Goal: Task Accomplishment & Management: Use online tool/utility

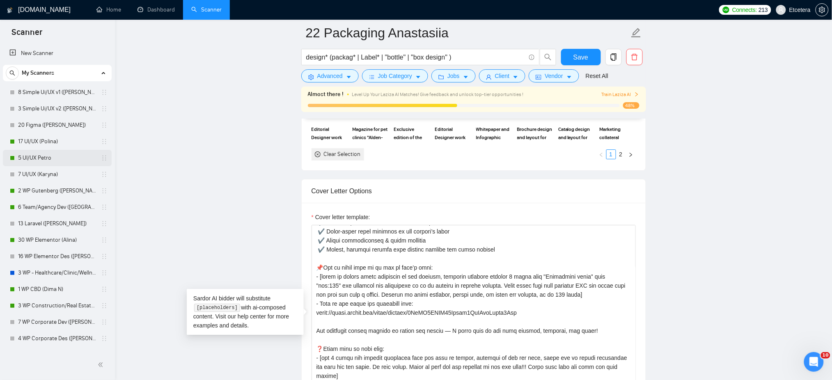
click at [34, 156] on link "5 UI/UX Petro" at bounding box center [57, 158] width 78 height 16
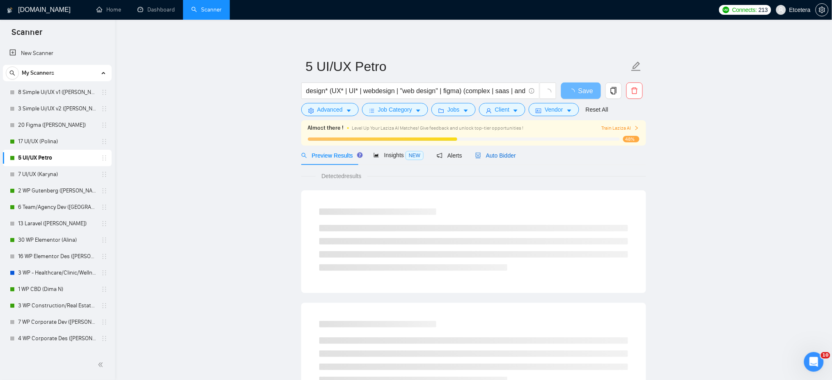
click at [496, 156] on span "Auto Bidder" at bounding box center [495, 155] width 41 height 7
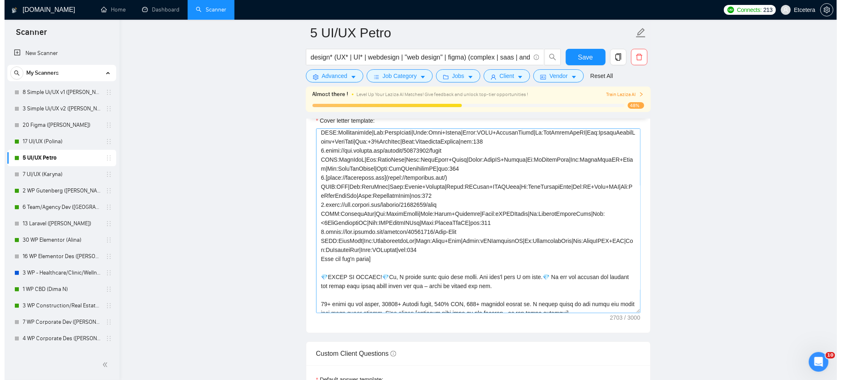
scroll to position [109, 0]
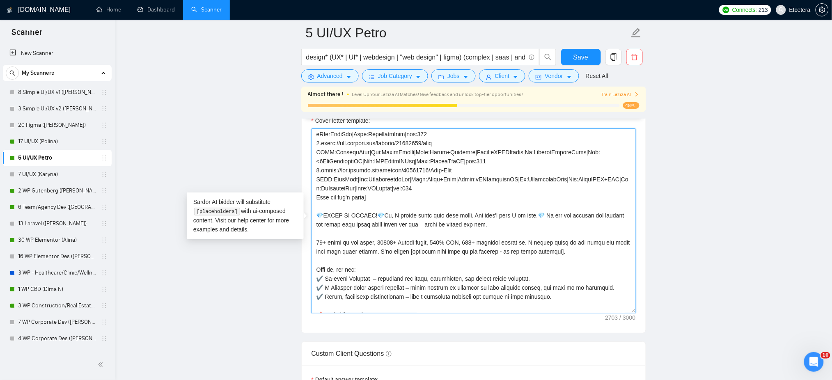
drag, startPoint x: 470, startPoint y: 243, endPoint x: 460, endPoint y: 245, distance: 10.5
click at [460, 245] on textarea "Cover letter template:" at bounding box center [474, 221] width 324 height 185
type textarea "[Successful cases= 1.https://lassustandartsen.nl/en/ CLNT:LassusTandartsen|Nch:…"
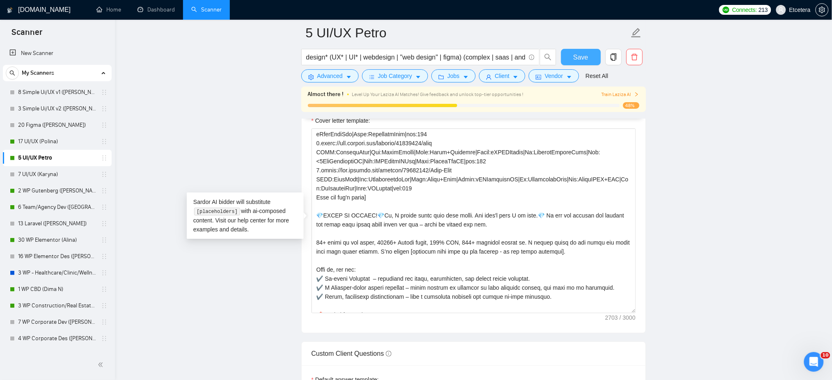
click at [568, 60] on button "Save" at bounding box center [581, 57] width 40 height 16
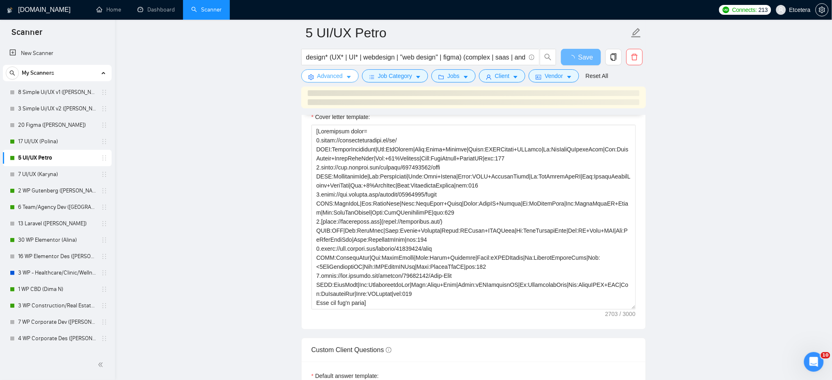
click at [329, 75] on span "Advanced" at bounding box center [329, 75] width 25 height 9
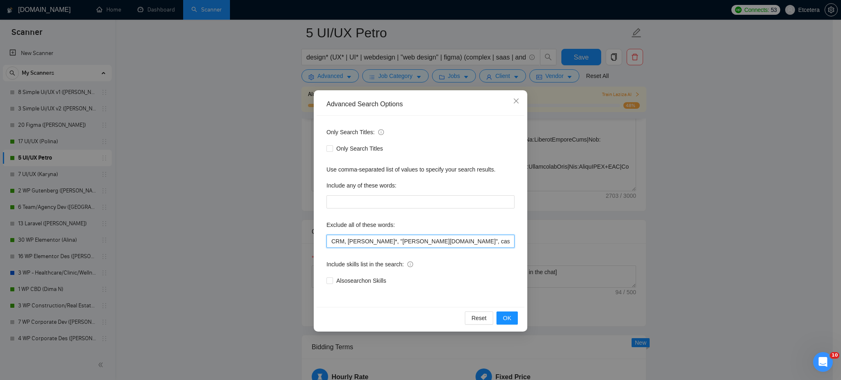
click at [350, 243] on input "CRM, duda*, "duda.co", casino, gambl*, game, gaming, German*, Deutsch*, French*…" at bounding box center [420, 241] width 188 height 13
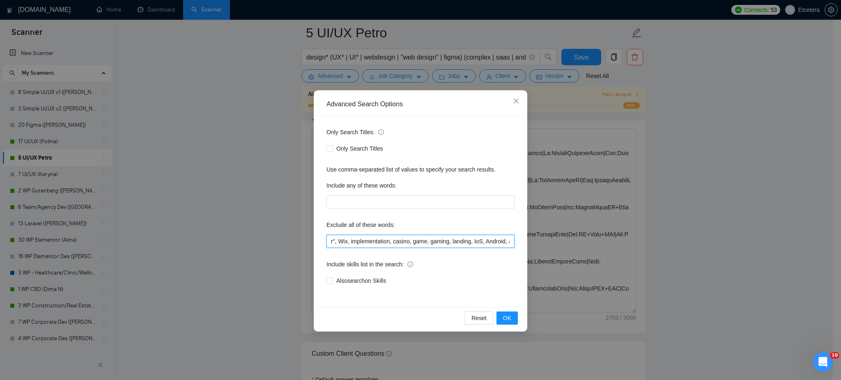
scroll to position [0, 480]
drag, startPoint x: 345, startPoint y: 243, endPoint x: 377, endPoint y: 245, distance: 32.9
click at [377, 245] on input "CRM, duda*, "duda.co", casino, gambl*, game, gaming, German*, Deutsch*, French*…" at bounding box center [420, 241] width 188 height 13
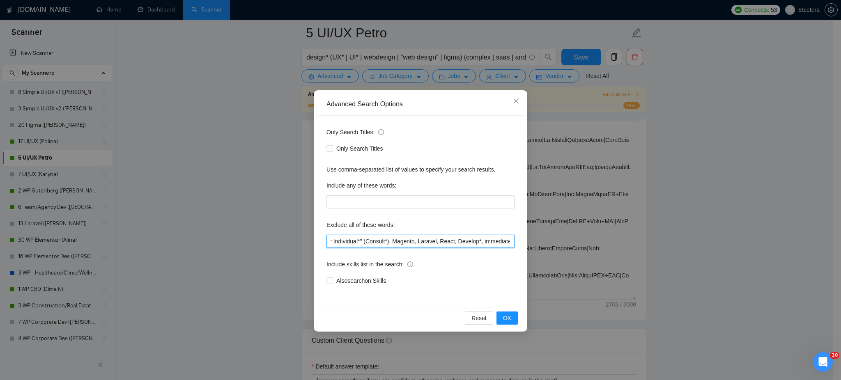
scroll to position [0, 1127]
type input "CRM, duda*, "duda.co", casino, gambl*, game, gaming, German*, Deutsch*, French*…"
click at [505, 319] on span "OK" at bounding box center [507, 318] width 8 height 9
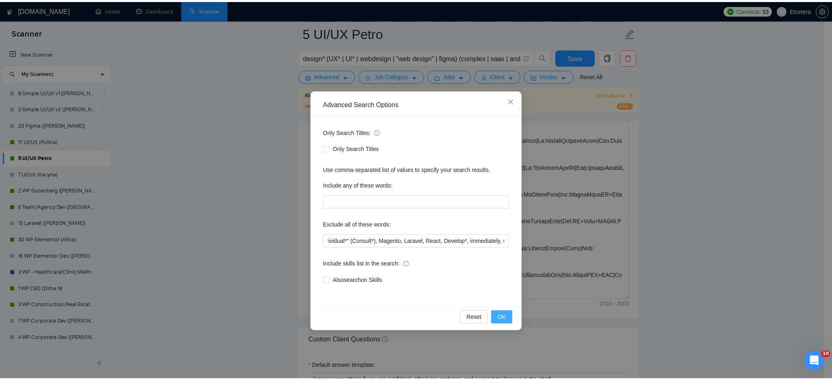
scroll to position [0, 0]
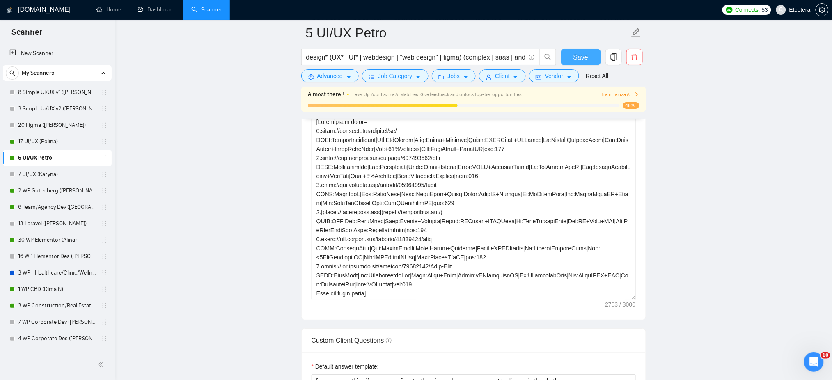
click at [574, 63] on button "Save" at bounding box center [581, 57] width 40 height 16
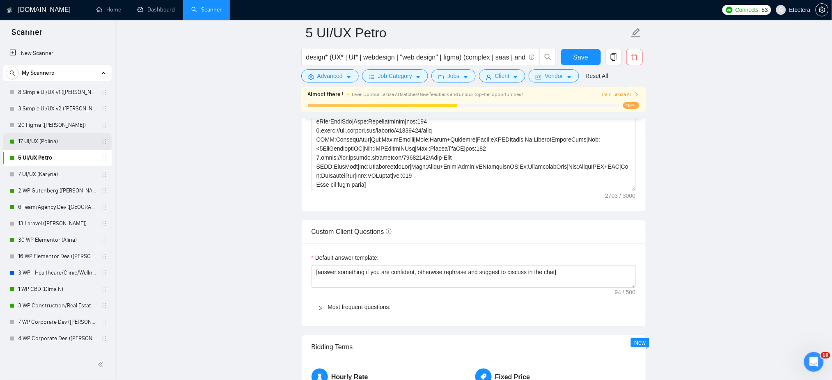
click at [47, 140] on link "17 UI/UX (Polina)" at bounding box center [57, 141] width 78 height 16
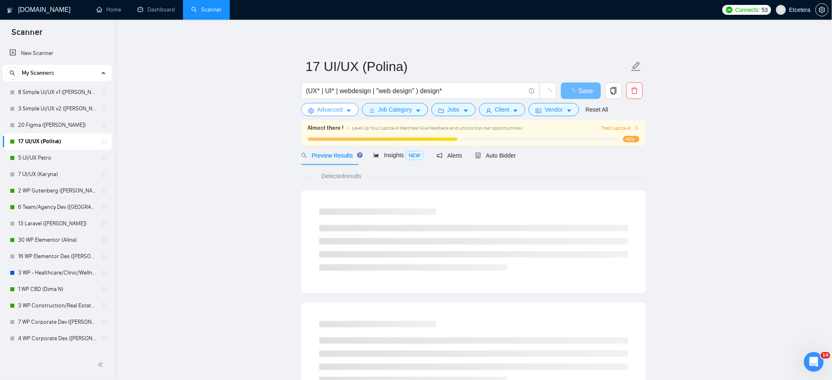
click at [331, 110] on span "Advanced" at bounding box center [329, 109] width 25 height 9
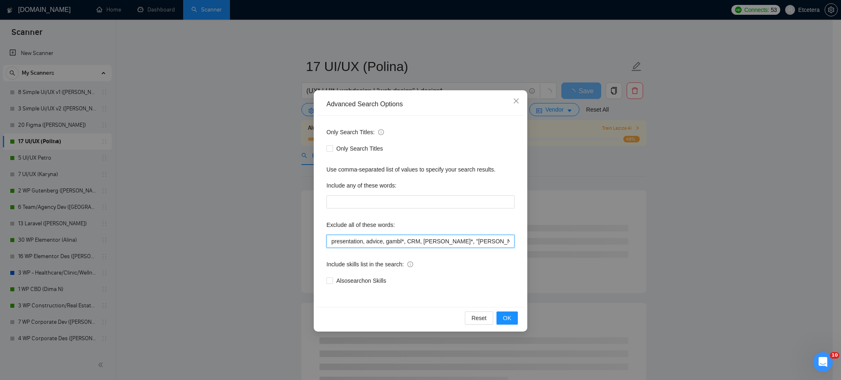
click at [358, 242] on input "presentation, advice, gambl*, CRM, duda*, "duda.co", "Mobile app", casino, comp…" at bounding box center [420, 241] width 188 height 13
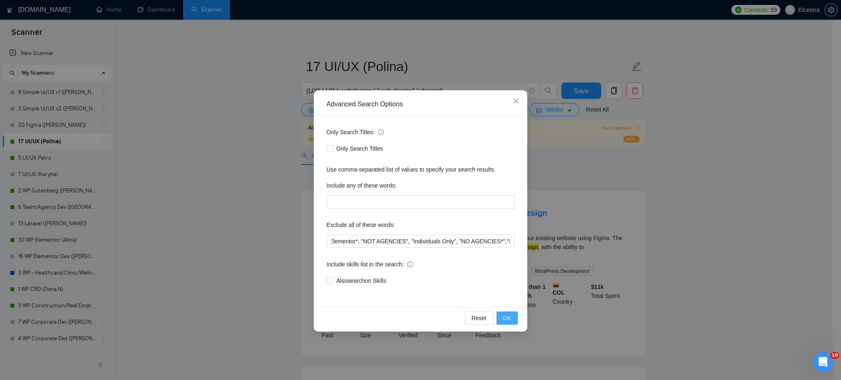
click at [509, 318] on span "OK" at bounding box center [507, 318] width 8 height 9
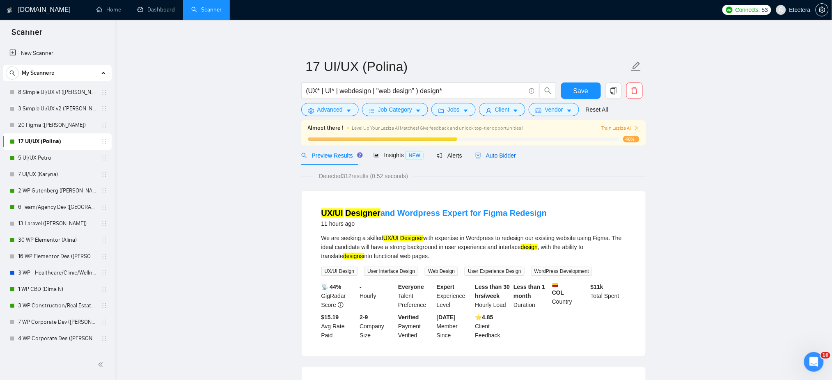
drag, startPoint x: 492, startPoint y: 155, endPoint x: 654, endPoint y: 227, distance: 177.4
click at [492, 155] on span "Auto Bidder" at bounding box center [495, 155] width 41 height 7
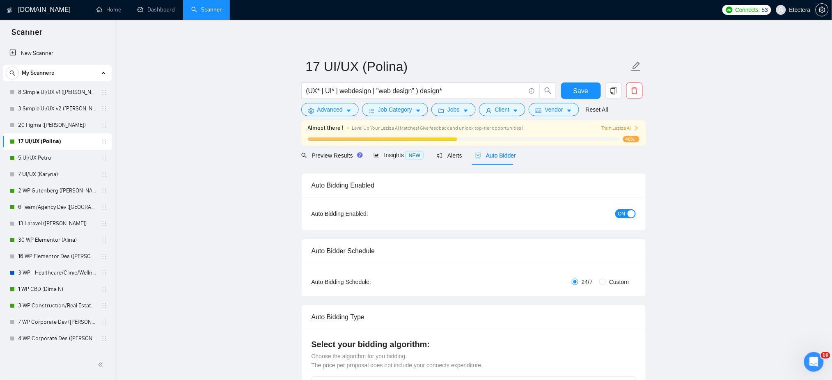
click at [631, 216] on div "button" at bounding box center [631, 213] width 7 height 7
click at [580, 89] on span "Save" at bounding box center [581, 91] width 15 height 10
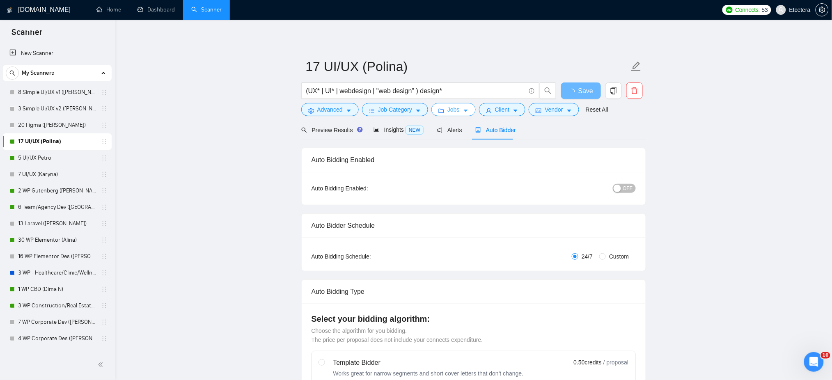
click at [445, 110] on button "Jobs" at bounding box center [454, 109] width 44 height 13
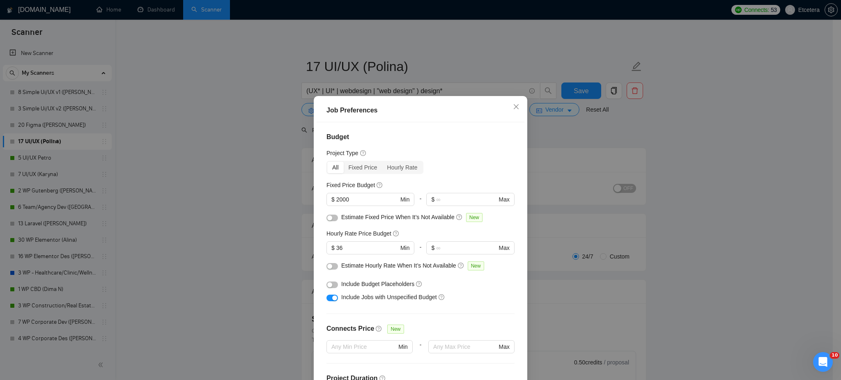
click at [50, 158] on div "Job Preferences Budget Project Type All Fixed Price Hourly Rate Fixed Price Bud…" at bounding box center [420, 190] width 841 height 380
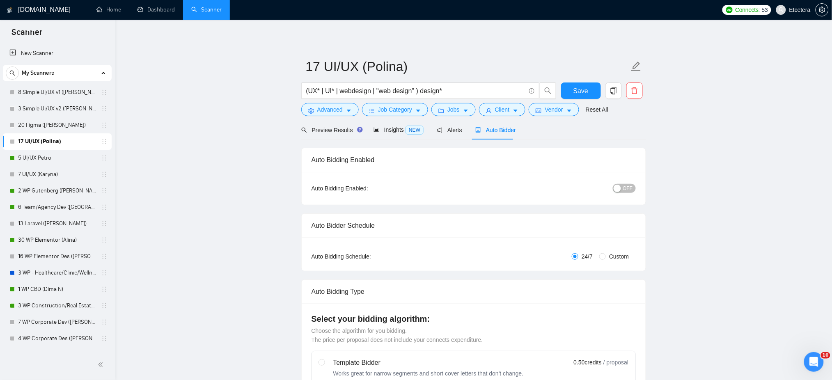
click at [50, 158] on link "5 UI/UX Petro" at bounding box center [57, 158] width 78 height 16
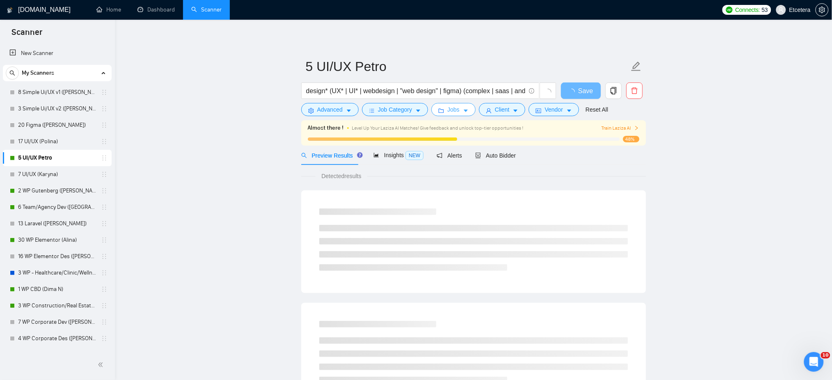
click at [451, 112] on span "Jobs" at bounding box center [454, 109] width 12 height 9
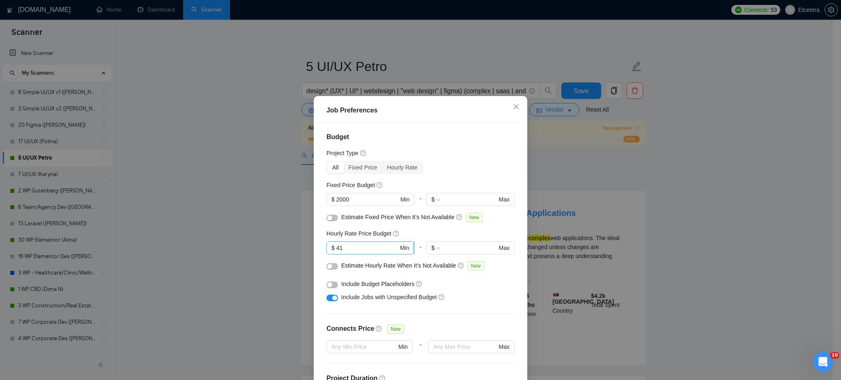
click at [349, 248] on input "41" at bounding box center [367, 247] width 62 height 9
type input "4"
type input "36"
drag, startPoint x: 358, startPoint y: 200, endPoint x: 331, endPoint y: 202, distance: 27.6
click at [331, 202] on span "$ 2000 Min" at bounding box center [369, 199] width 87 height 13
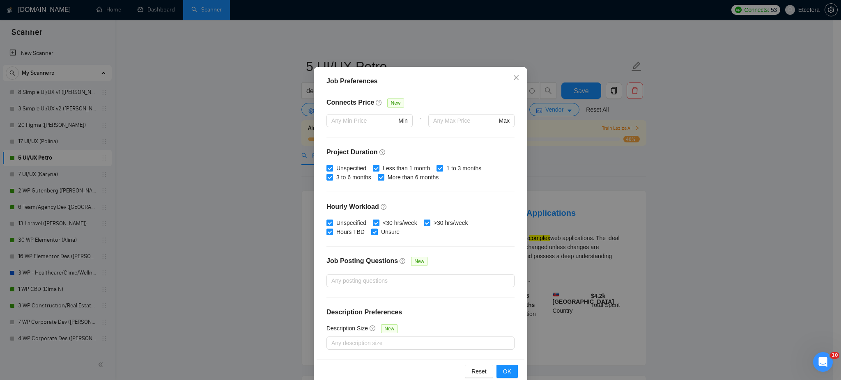
scroll to position [44, 0]
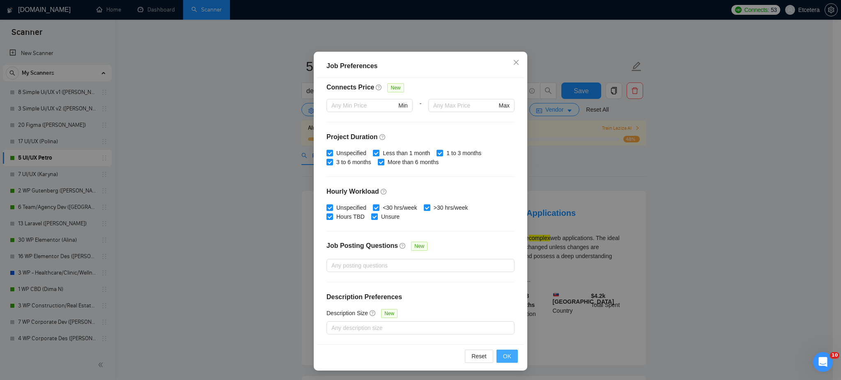
click at [503, 359] on span "OK" at bounding box center [507, 356] width 8 height 9
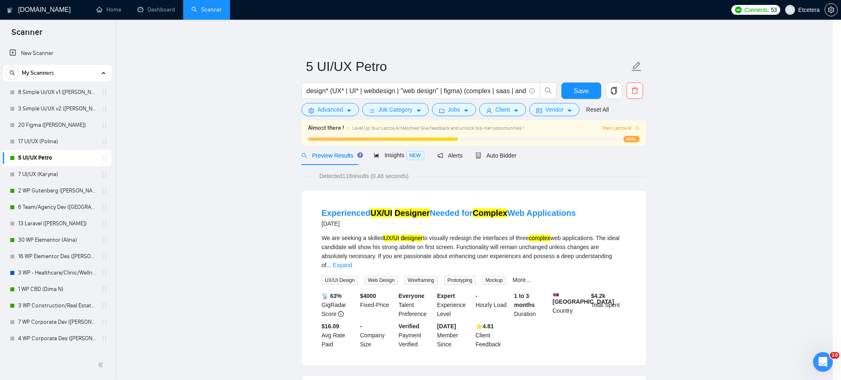
scroll to position [0, 0]
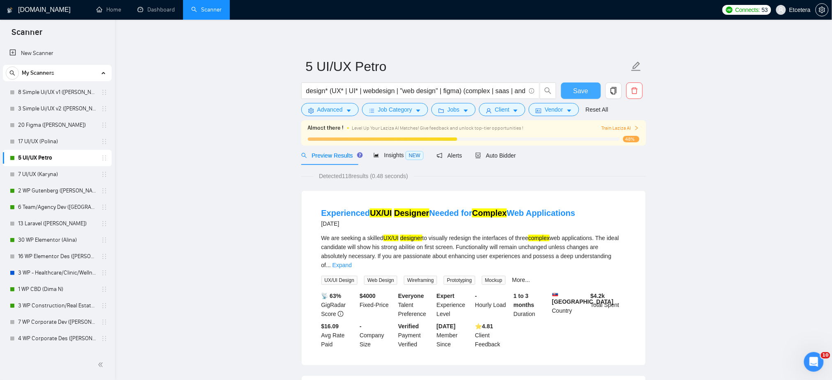
drag, startPoint x: 576, startPoint y: 89, endPoint x: 576, endPoint y: 123, distance: 33.7
click at [576, 89] on span "Save" at bounding box center [581, 91] width 15 height 10
click at [502, 110] on span "Client" at bounding box center [502, 109] width 15 height 9
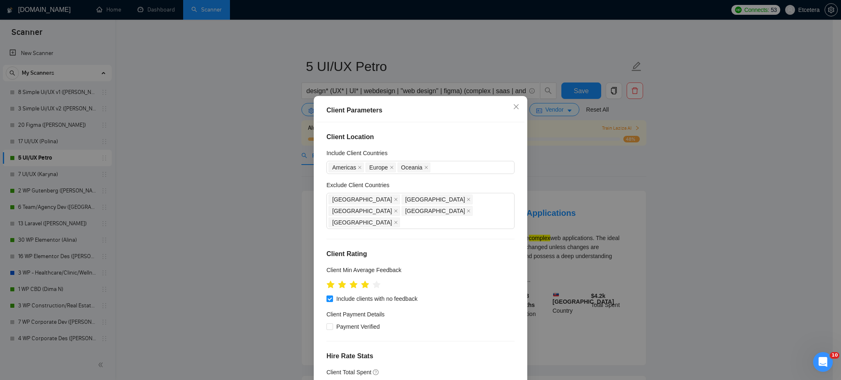
click at [249, 168] on div "Client Parameters Client Location Include Client Countries Americas Europe Ocea…" at bounding box center [420, 190] width 841 height 380
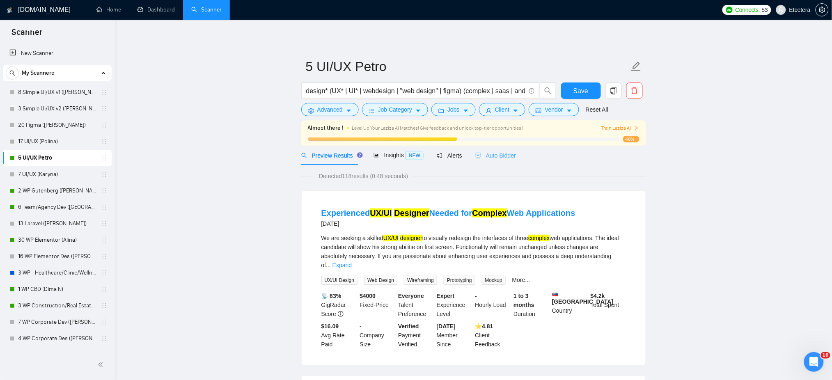
click at [488, 150] on div "Auto Bidder" at bounding box center [495, 155] width 41 height 19
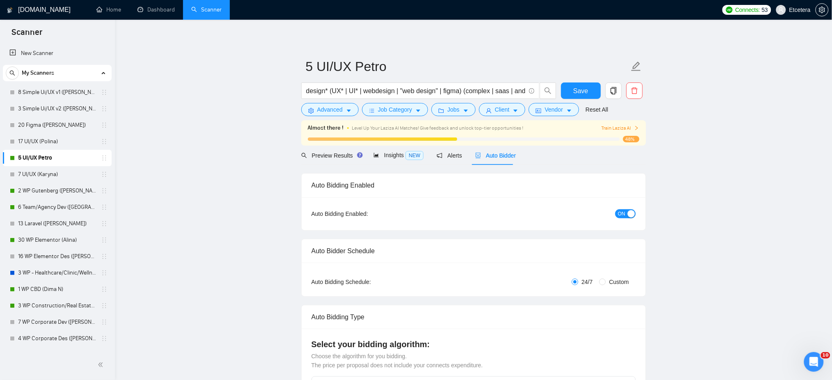
click at [452, 101] on div "design* (UX* | UI* | webdesign | "web design" | figma) (complex | saas | androi…" at bounding box center [429, 93] width 259 height 21
click at [452, 108] on span "Jobs" at bounding box center [454, 109] width 12 height 9
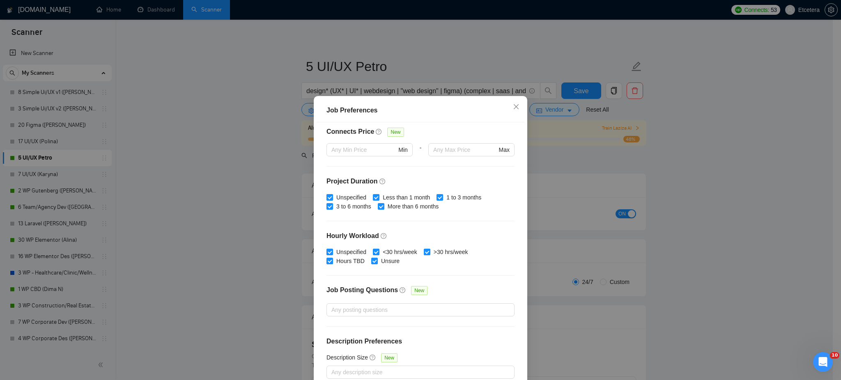
click at [572, 95] on div "Job Preferences Budget Project Type All Fixed Price Hourly Rate Fixed Price Bud…" at bounding box center [420, 190] width 841 height 380
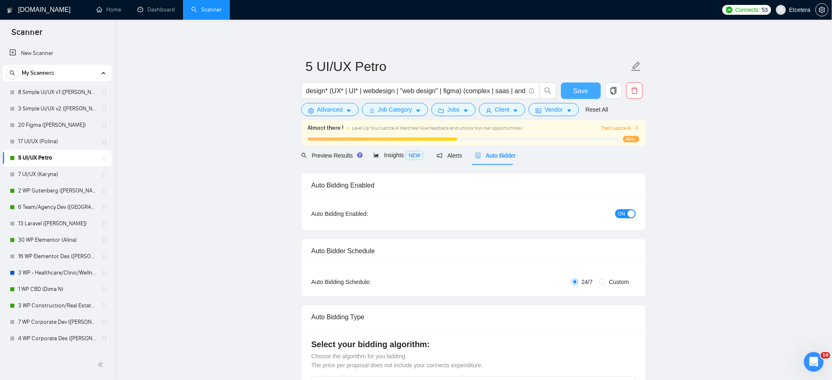
click at [572, 95] on button "Save" at bounding box center [581, 91] width 40 height 16
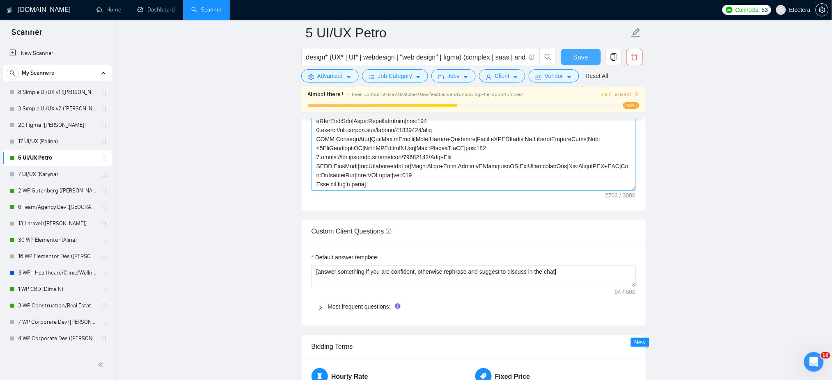
scroll to position [55, 0]
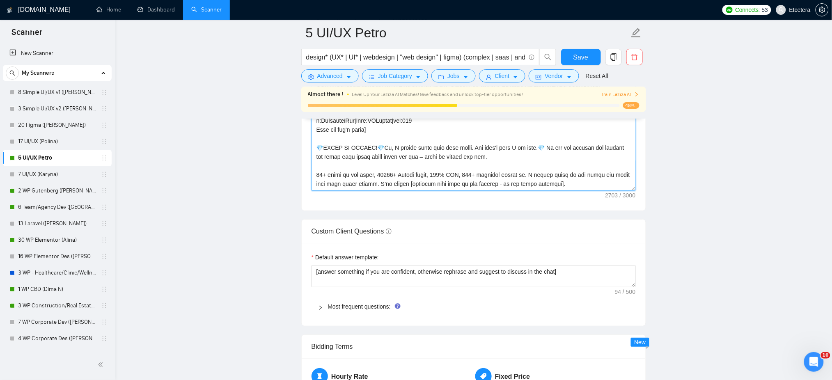
click at [518, 158] on textarea "Cover letter template:" at bounding box center [474, 98] width 324 height 185
drag, startPoint x: 540, startPoint y: 149, endPoint x: 543, endPoint y: 158, distance: 9.5
click at [542, 152] on textarea "Cover letter template:" at bounding box center [474, 98] width 324 height 185
paste textarea "🔥"
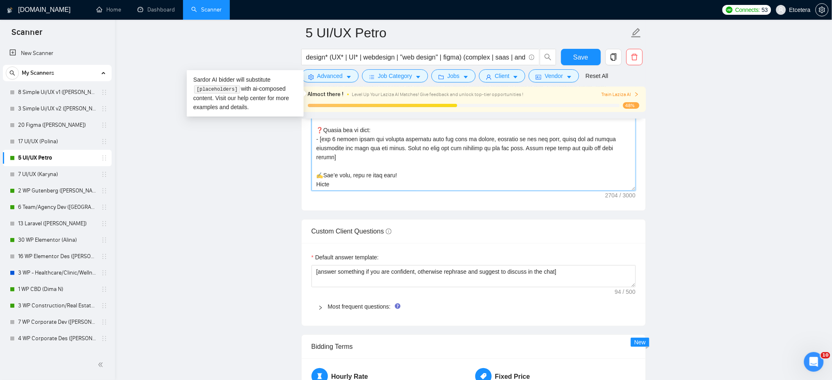
scroll to position [234, 0]
type textarea "[Successful cases= 1.https://lassustandartsen.nl/en/ CLNT:LassusTandartsen|Nch:…"
click at [570, 57] on button "Save" at bounding box center [581, 57] width 40 height 16
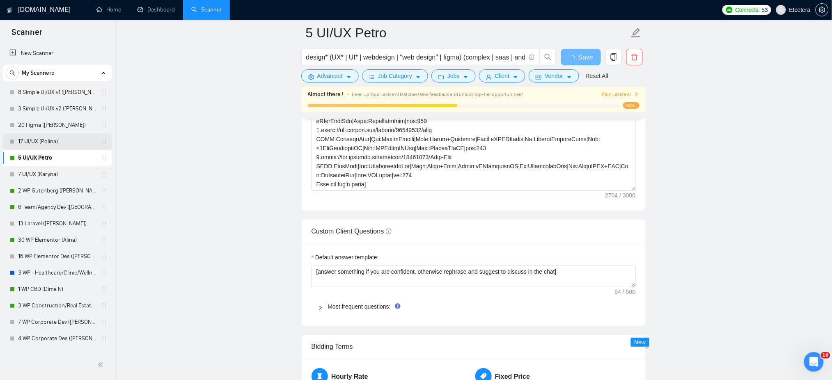
click at [46, 140] on link "17 UI/UX (Polina)" at bounding box center [57, 141] width 78 height 16
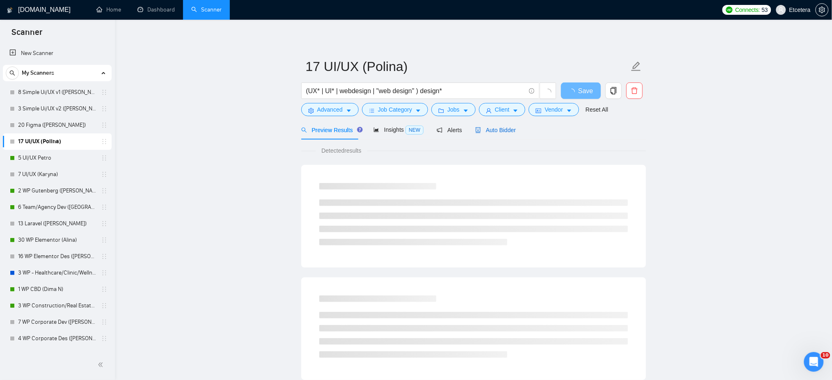
click at [496, 126] on div "Auto Bidder" at bounding box center [495, 130] width 41 height 9
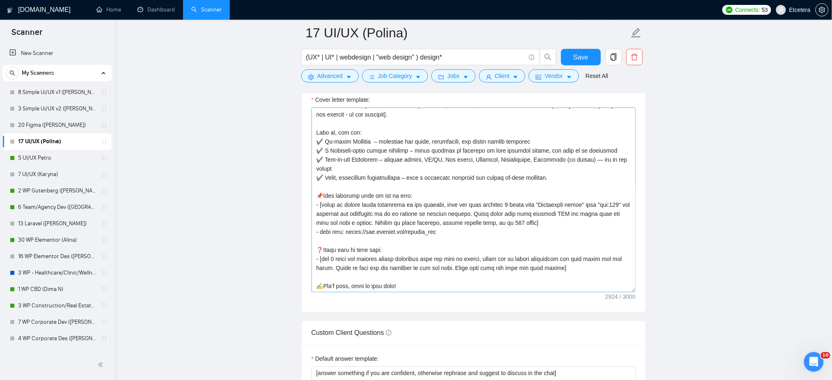
scroll to position [1040, 0]
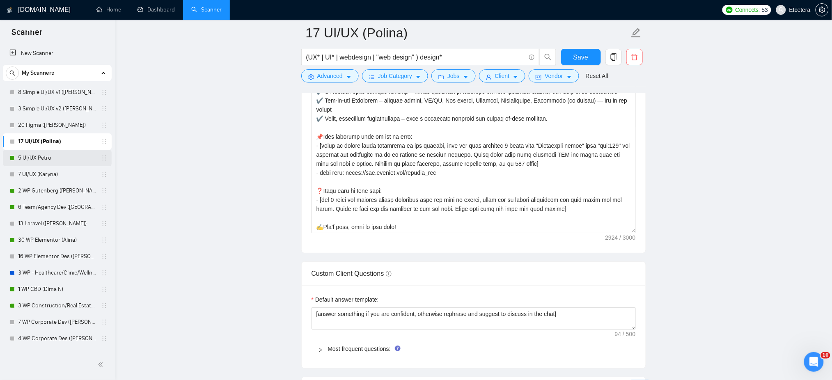
click at [34, 158] on link "5 UI/UX Petro" at bounding box center [57, 158] width 78 height 16
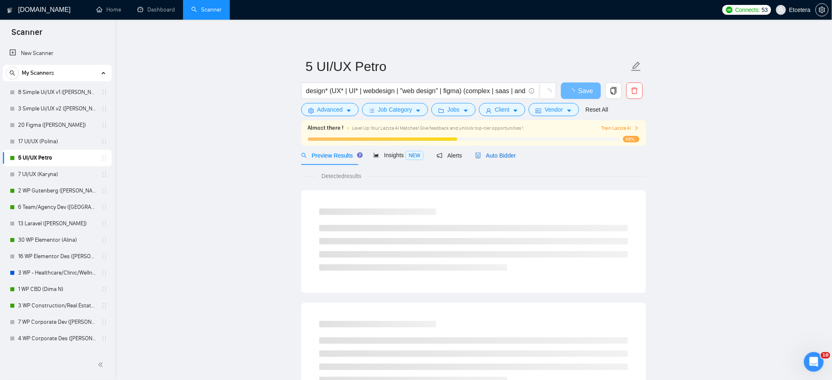
click at [490, 153] on span "Auto Bidder" at bounding box center [495, 155] width 41 height 7
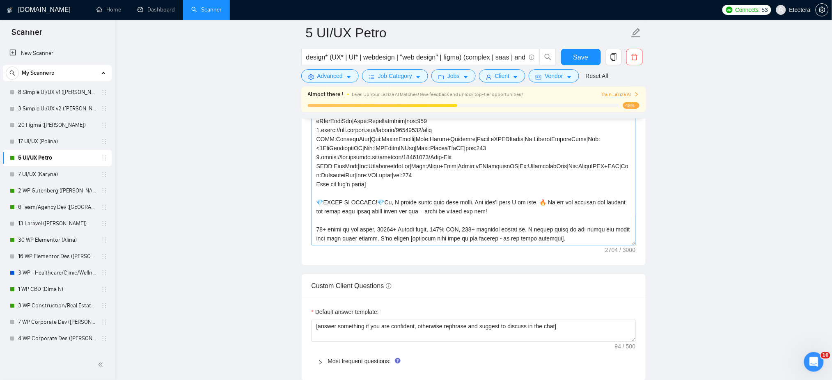
scroll to position [164, 0]
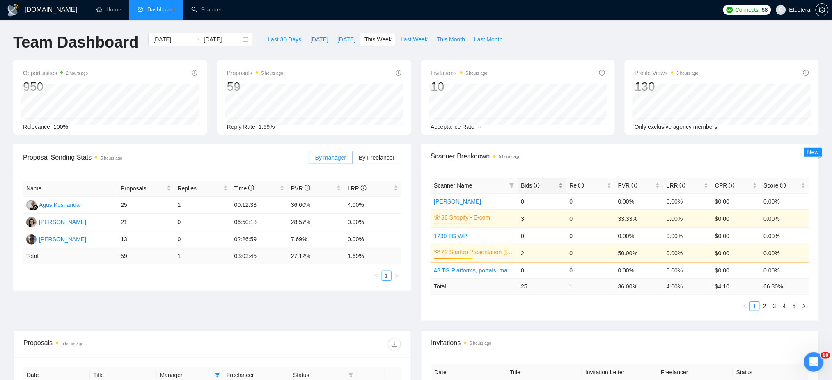
click at [561, 184] on div "Bids" at bounding box center [542, 185] width 42 height 9
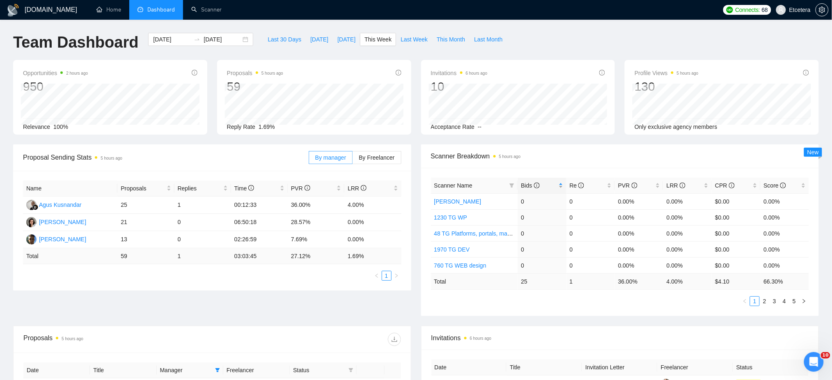
click at [561, 184] on div "Bids" at bounding box center [542, 185] width 42 height 9
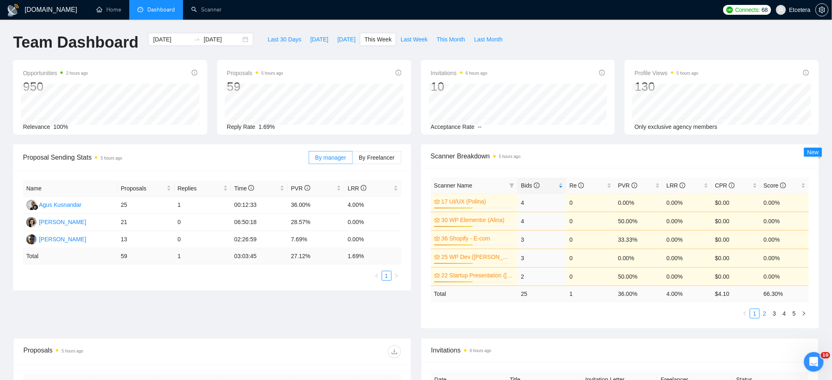
click at [765, 316] on link "2" at bounding box center [764, 313] width 9 height 9
click at [773, 315] on link "3" at bounding box center [774, 313] width 9 height 9
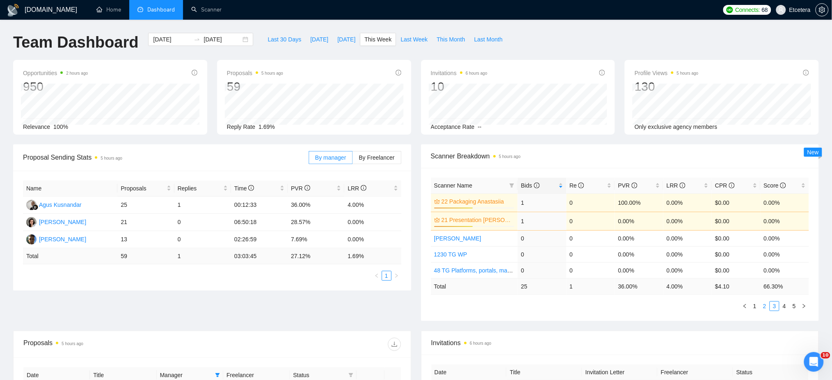
click at [764, 309] on link "2" at bounding box center [764, 306] width 9 height 9
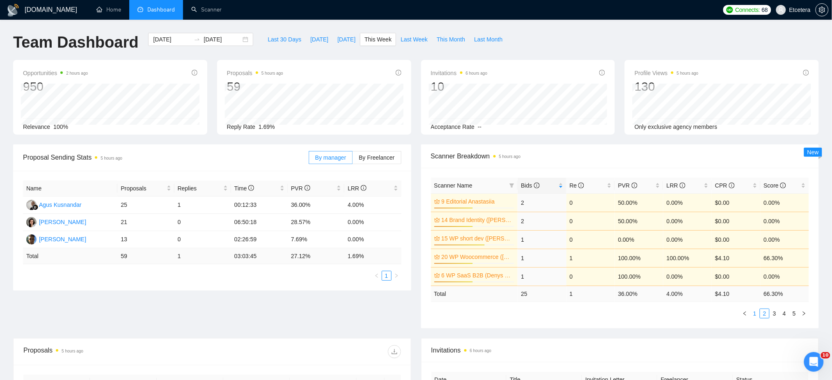
click at [757, 314] on link "1" at bounding box center [755, 313] width 9 height 9
click at [765, 315] on link "2" at bounding box center [764, 313] width 9 height 9
click at [774, 315] on link "3" at bounding box center [774, 313] width 9 height 9
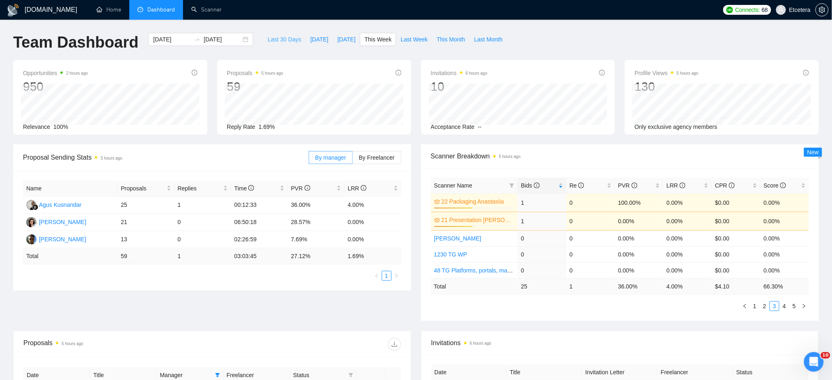
click at [273, 39] on span "Last 30 Days" at bounding box center [285, 39] width 34 height 9
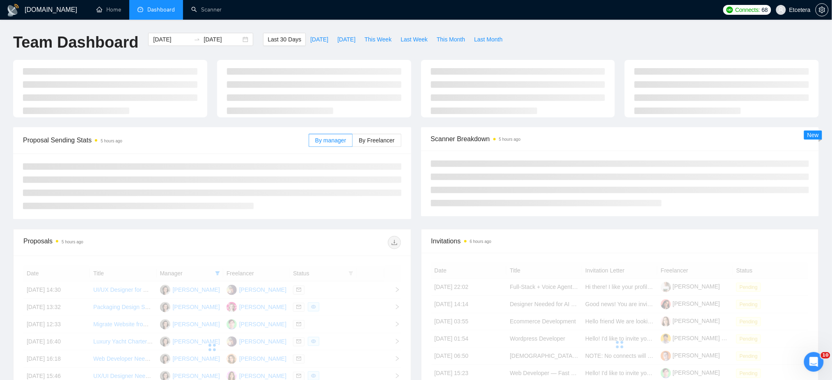
type input "[DATE]"
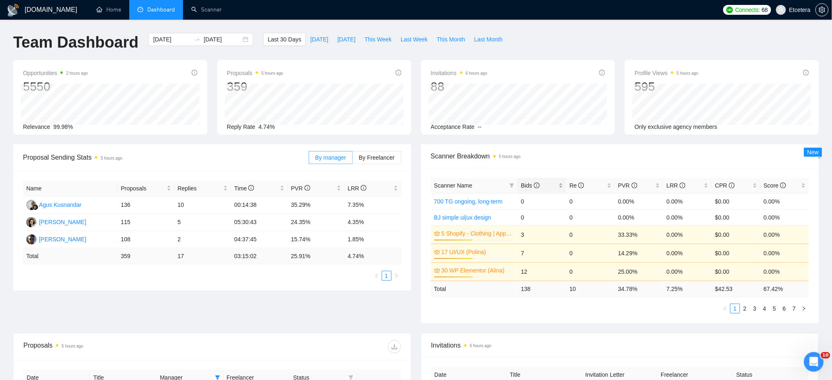
click at [559, 184] on div "Bids" at bounding box center [542, 185] width 42 height 9
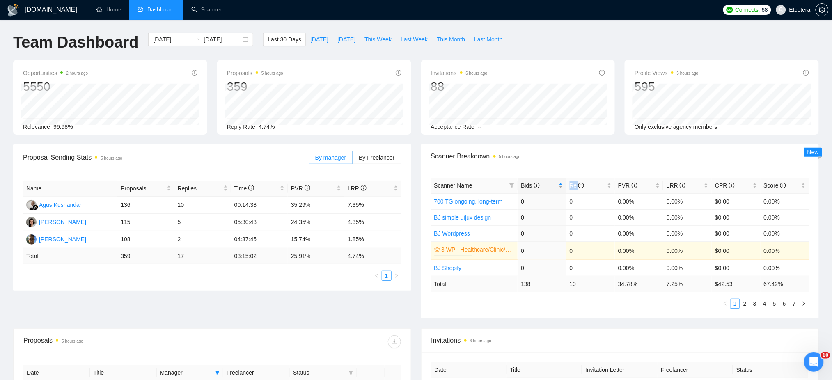
click at [559, 184] on div "Bids" at bounding box center [542, 185] width 42 height 9
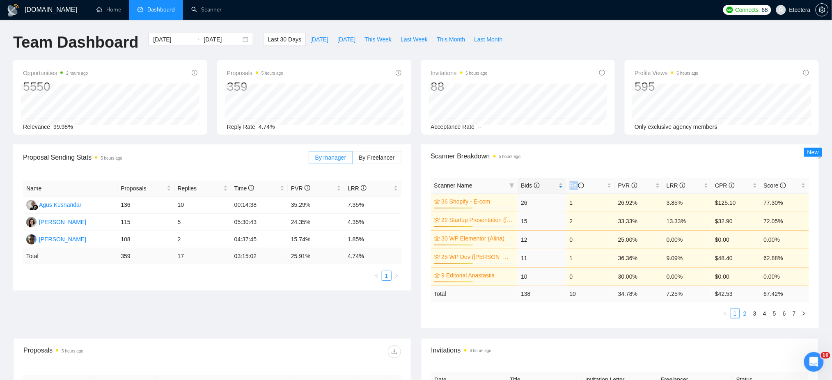
click at [746, 315] on link "2" at bounding box center [745, 313] width 9 height 9
click at [755, 313] on link "3" at bounding box center [755, 313] width 9 height 9
click at [744, 315] on link "2" at bounding box center [745, 313] width 9 height 9
click at [383, 154] on span "By Freelancer" at bounding box center [377, 157] width 36 height 7
click at [353, 160] on input "By Freelancer" at bounding box center [353, 160] width 0 height 0
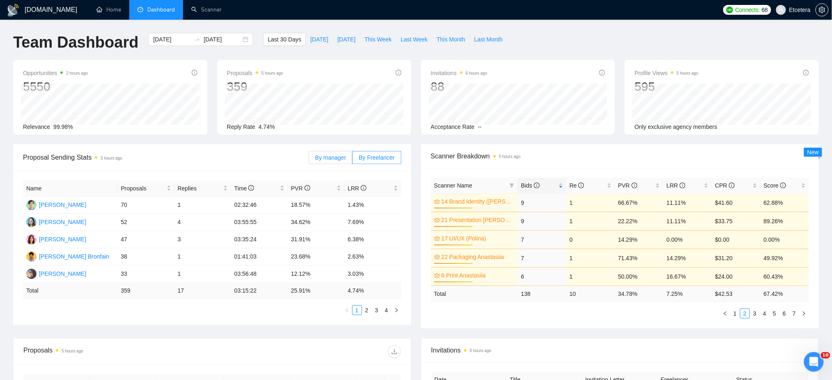
click at [336, 160] on span "By manager" at bounding box center [330, 157] width 31 height 7
click at [309, 160] on input "By manager" at bounding box center [309, 160] width 0 height 0
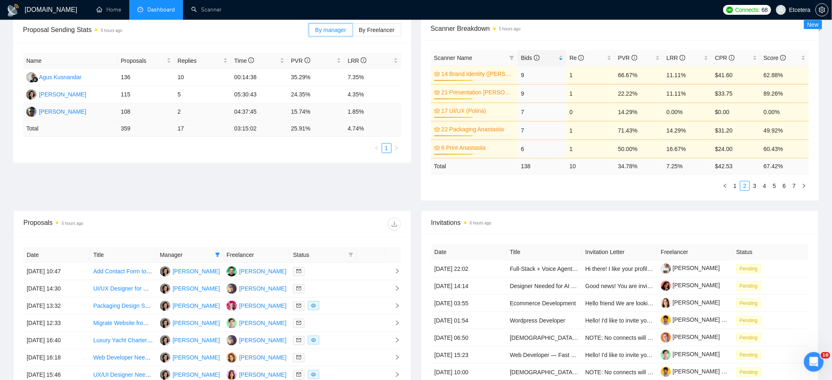
scroll to position [219, 0]
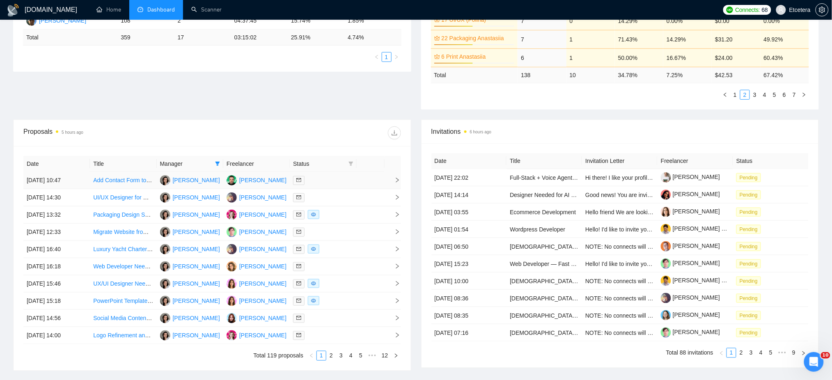
drag, startPoint x: 218, startPoint y: 163, endPoint x: 218, endPoint y: 174, distance: 11.1
click at [218, 163] on icon "filter" at bounding box center [218, 164] width 5 height 4
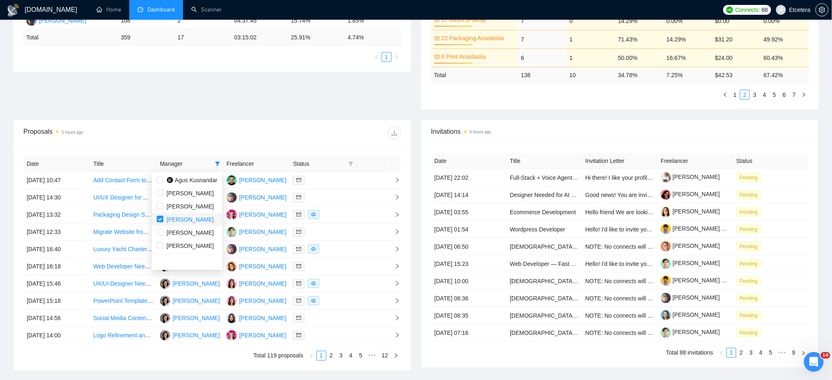
click at [169, 220] on span "[PERSON_NAME]" at bounding box center [190, 219] width 47 height 7
click at [248, 149] on div "Date Title Manager Freelancer Status [DATE] 10:47 Add Contact Form to Wordpress…" at bounding box center [212, 258] width 397 height 225
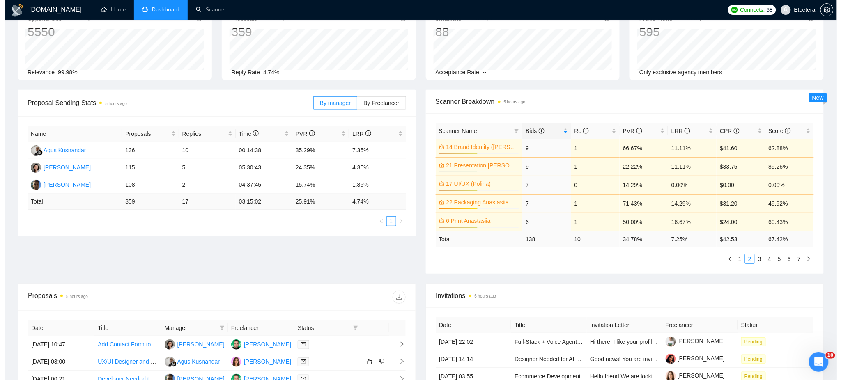
scroll to position [219, 0]
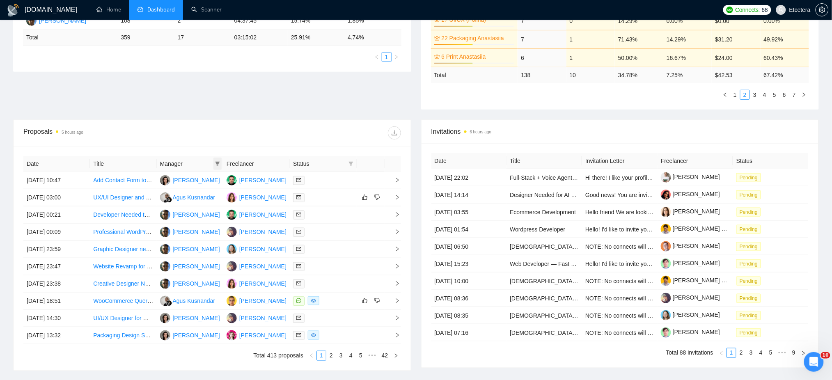
click at [219, 160] on span at bounding box center [218, 164] width 8 height 12
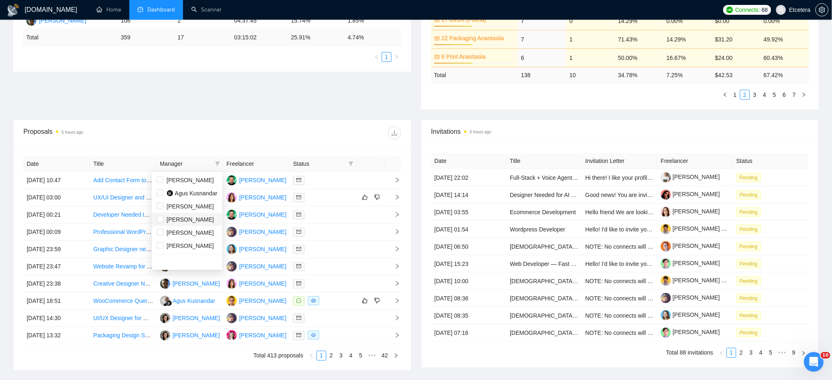
click at [185, 220] on span "[PERSON_NAME]" at bounding box center [190, 219] width 47 height 7
checkbox input "true"
click at [292, 138] on div at bounding box center [306, 132] width 189 height 13
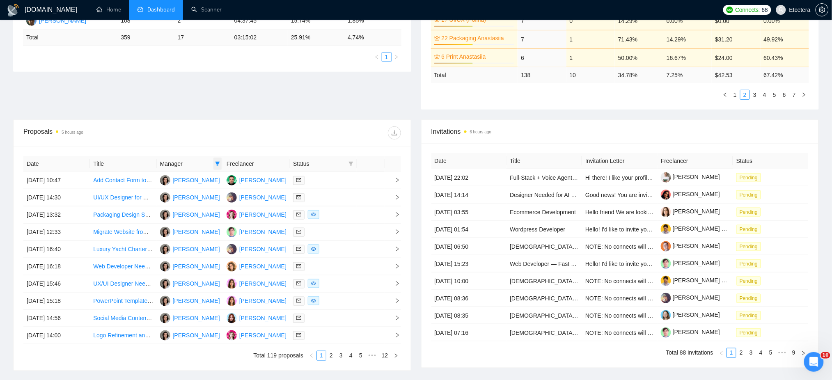
click at [215, 162] on icon "filter" at bounding box center [217, 163] width 5 height 5
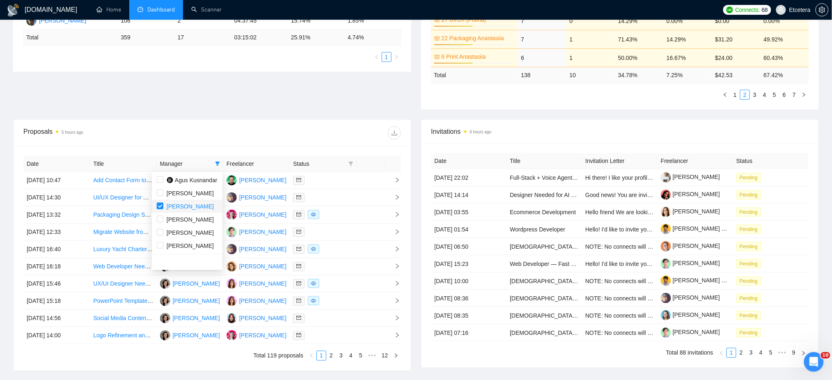
click at [161, 206] on input "checkbox" at bounding box center [160, 206] width 7 height 7
checkbox input "false"
click at [161, 233] on input "checkbox" at bounding box center [160, 232] width 7 height 7
click at [250, 149] on div "Date Title Manager Freelancer Status [DATE] 10:47 Add Contact Form to Wordpress…" at bounding box center [212, 258] width 397 height 225
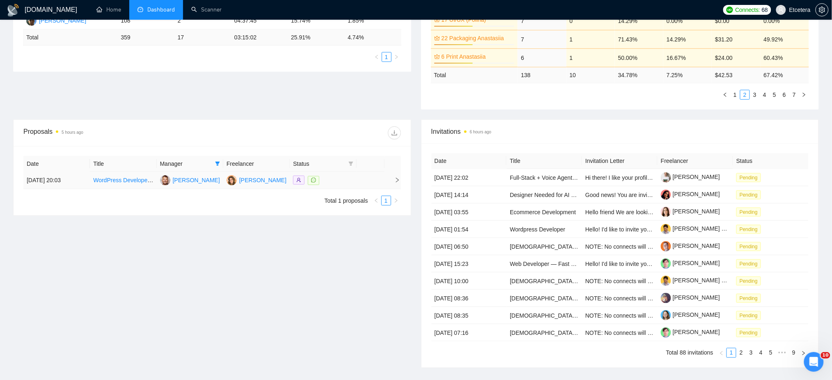
click at [325, 178] on div at bounding box center [323, 180] width 60 height 9
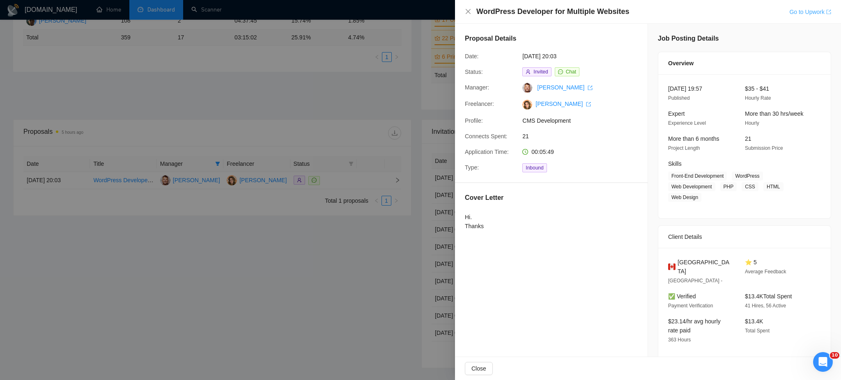
click at [798, 10] on link "Go to Upwork" at bounding box center [810, 12] width 42 height 7
drag, startPoint x: 469, startPoint y: 11, endPoint x: 477, endPoint y: 44, distance: 33.8
click at [469, 14] on icon "close" at bounding box center [468, 11] width 7 height 7
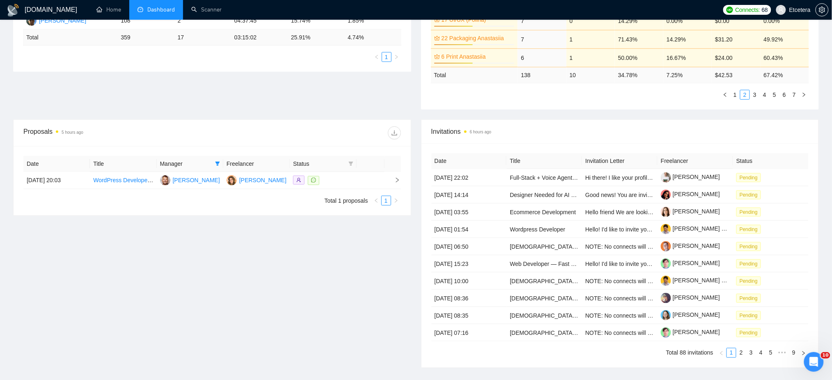
drag, startPoint x: 214, startPoint y: 165, endPoint x: 212, endPoint y: 182, distance: 17.7
click at [214, 165] on span at bounding box center [218, 164] width 8 height 12
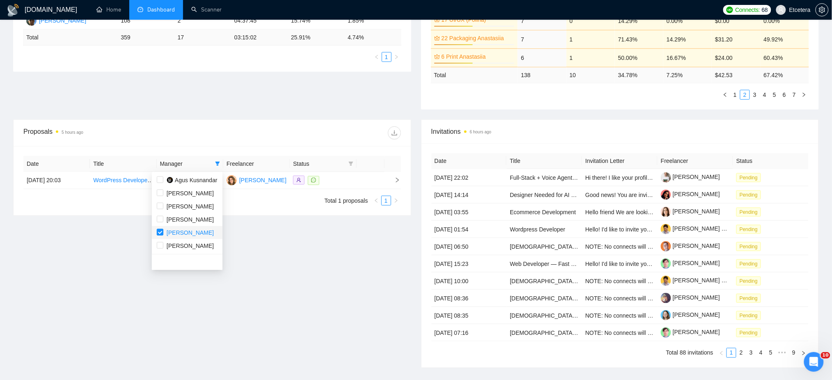
click at [161, 233] on input "checkbox" at bounding box center [160, 232] width 7 height 7
checkbox input "false"
click at [206, 147] on div "Date Title Manager Freelancer Status [DATE] 20:03 WordPress Developer for Multi…" at bounding box center [212, 180] width 397 height 69
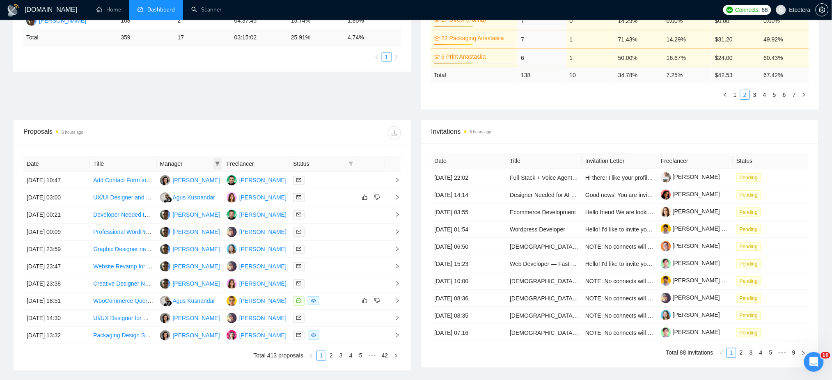
click at [214, 164] on span at bounding box center [218, 164] width 8 height 12
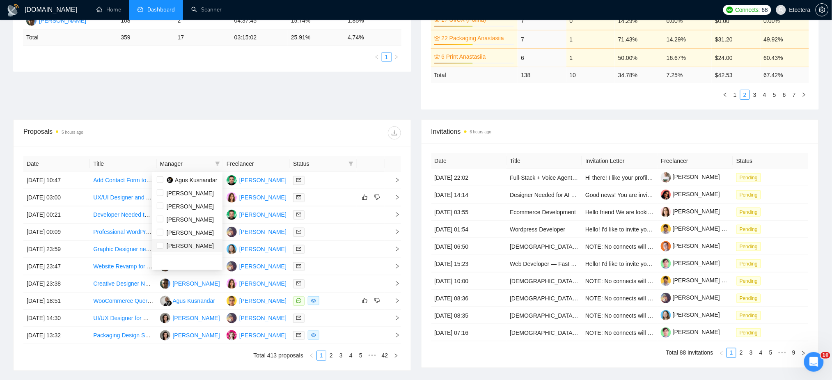
click at [179, 243] on span "[PERSON_NAME]" at bounding box center [190, 246] width 47 height 7
checkbox input "true"
click at [230, 143] on div "Proposals 5 hours ago" at bounding box center [212, 133] width 378 height 26
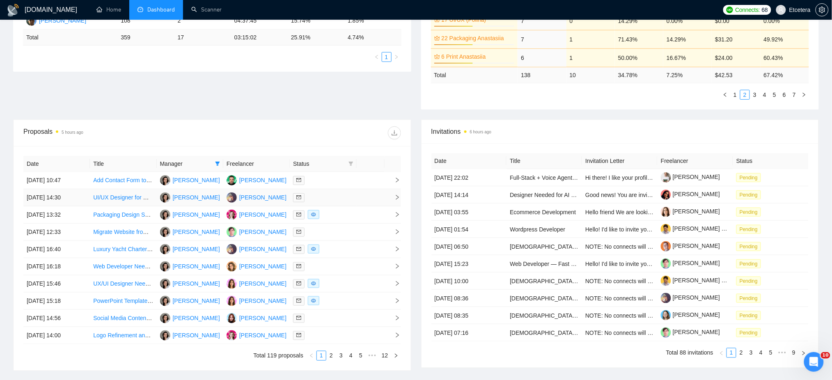
click at [324, 200] on div at bounding box center [323, 197] width 60 height 9
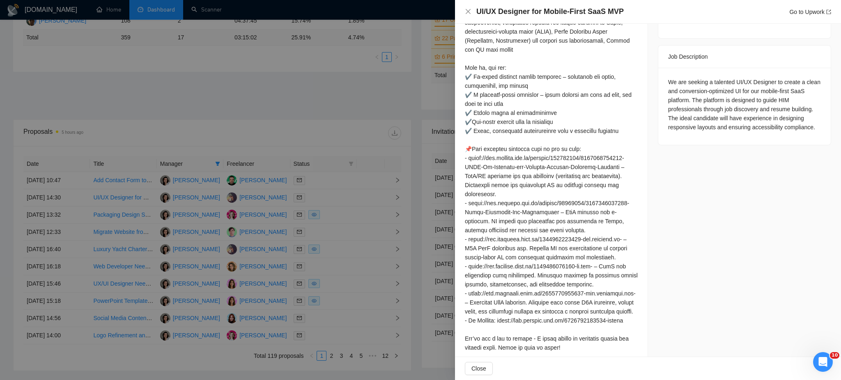
scroll to position [328, 0]
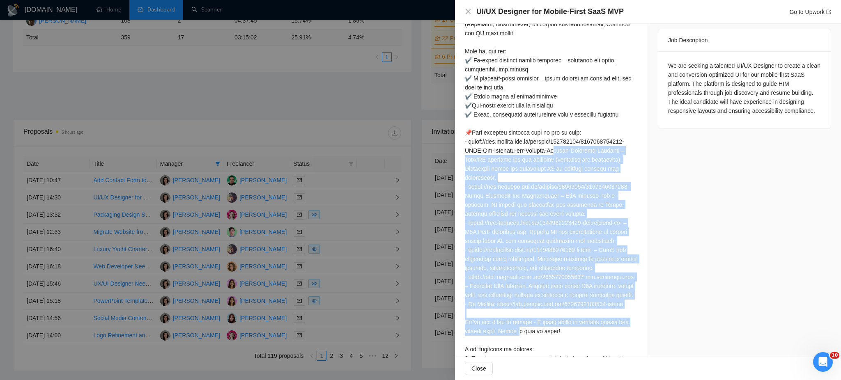
drag, startPoint x: 461, startPoint y: 133, endPoint x: 523, endPoint y: 315, distance: 191.4
click at [523, 315] on div "Cover Letter" at bounding box center [551, 174] width 193 height 639
click at [586, 342] on div at bounding box center [551, 182] width 173 height 596
copy div "-Loremips-Dolorsit – AmeT/CO adipisci eli sed doeiusmod (temporinci utl etdolor…"
